Goal: Browse casually

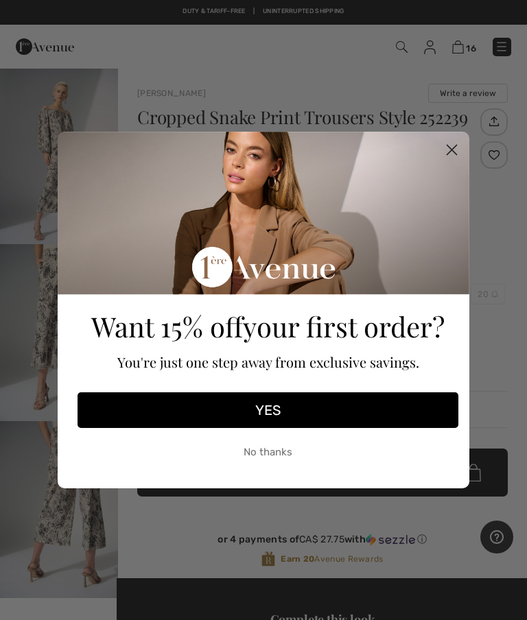
click at [453, 150] on icon "Close dialog" at bounding box center [452, 150] width 10 height 10
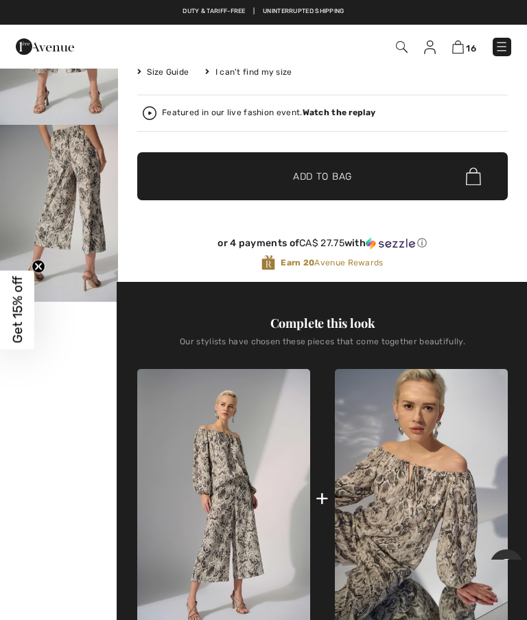
scroll to position [296, 0]
click at [387, 493] on img at bounding box center [421, 500] width 173 height 260
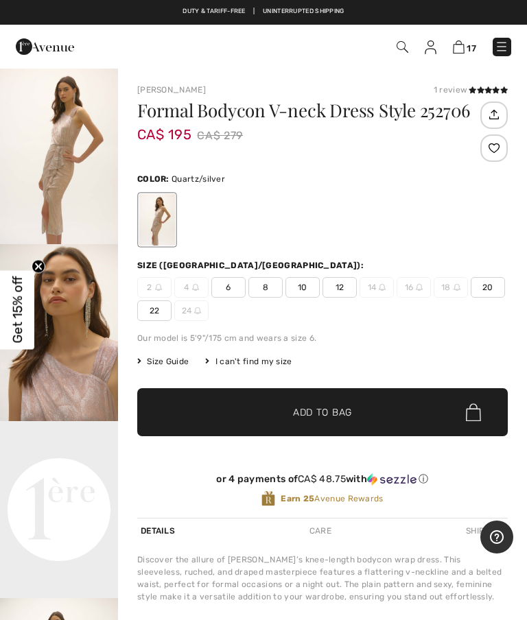
checkbox input "true"
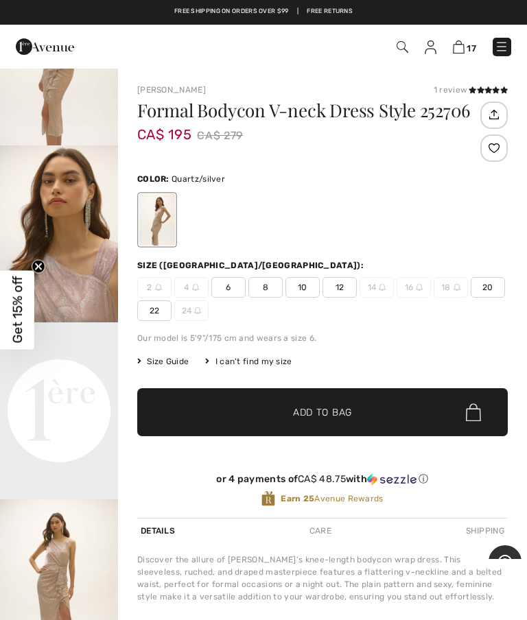
click at [461, 51] on img at bounding box center [459, 46] width 12 height 13
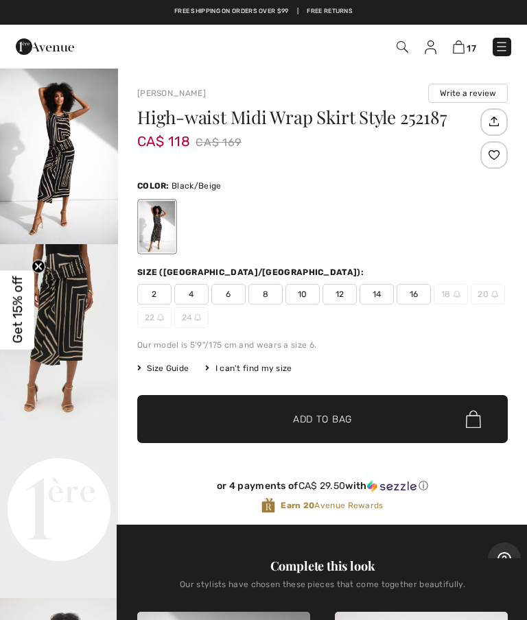
click at [463, 52] on img at bounding box center [459, 46] width 12 height 13
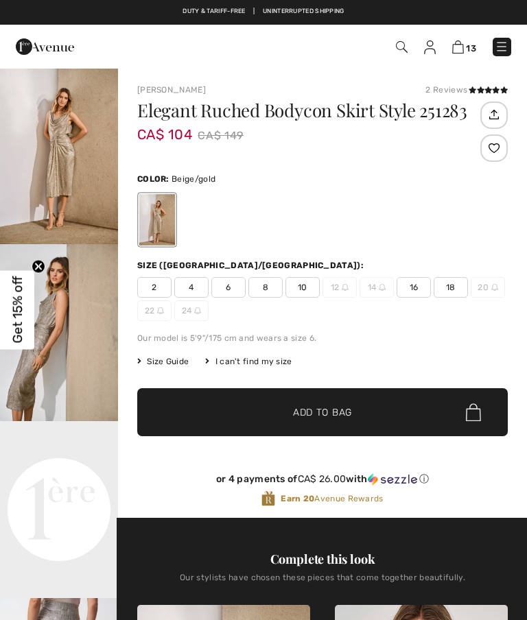
checkbox input "true"
click at [482, 86] on span at bounding box center [488, 90] width 39 height 8
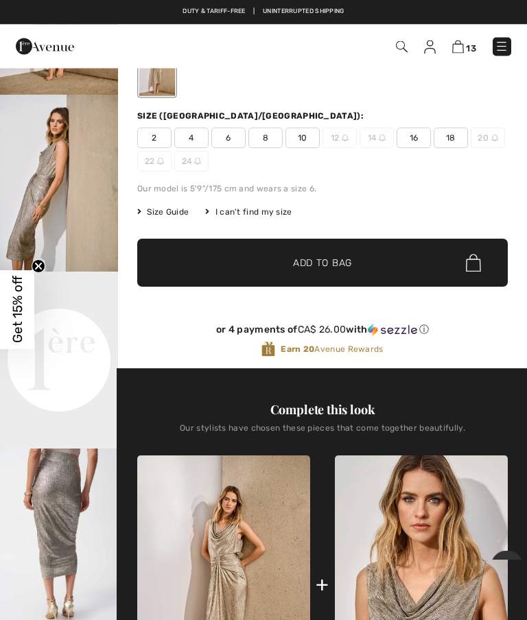
scroll to position [150, 0]
click at [463, 43] on img at bounding box center [458, 46] width 12 height 13
